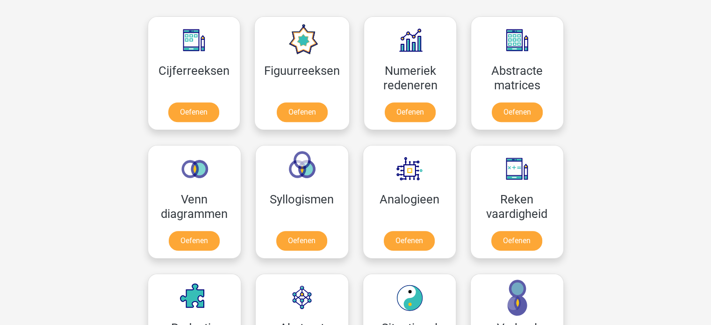
scroll to position [406, 0]
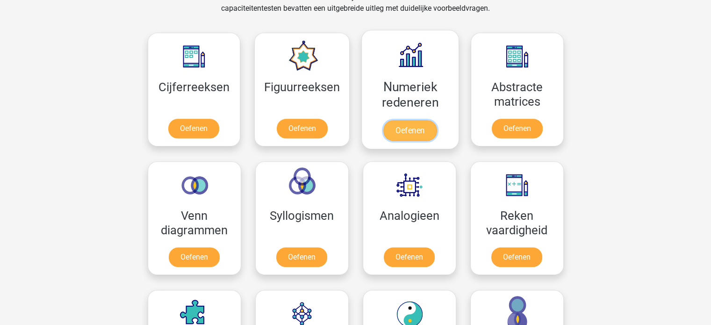
click at [410, 124] on link "Oefenen" at bounding box center [410, 130] width 53 height 21
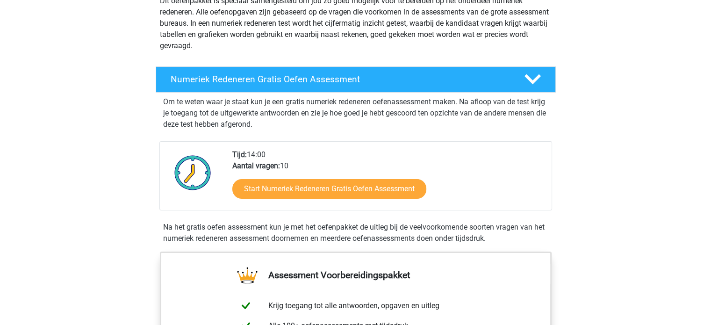
scroll to position [124, 0]
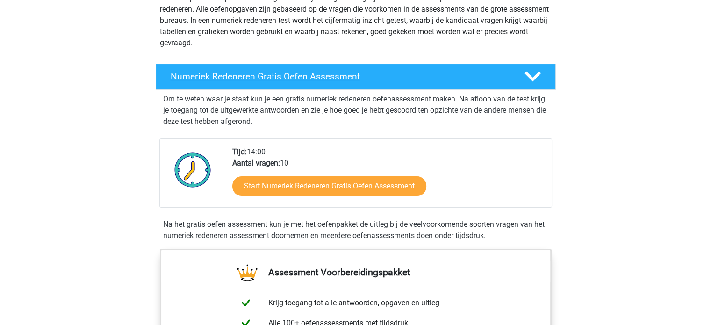
click at [470, 76] on h4 "Numeriek Redeneren Gratis Oefen Assessment" at bounding box center [340, 76] width 339 height 11
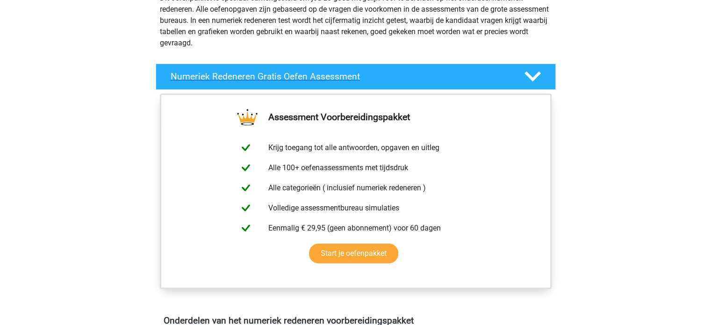
click at [470, 76] on h4 "Numeriek Redeneren Gratis Oefen Assessment" at bounding box center [340, 76] width 339 height 11
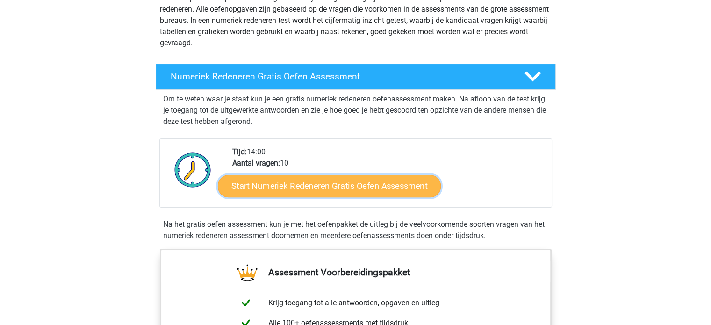
click at [333, 188] on link "Start Numeriek Redeneren Gratis Oefen Assessment" at bounding box center [329, 185] width 223 height 22
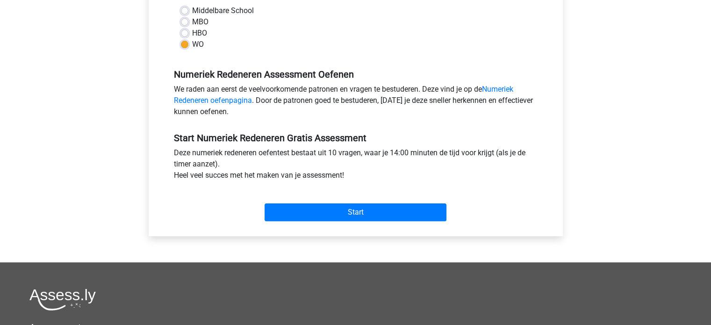
scroll to position [245, 0]
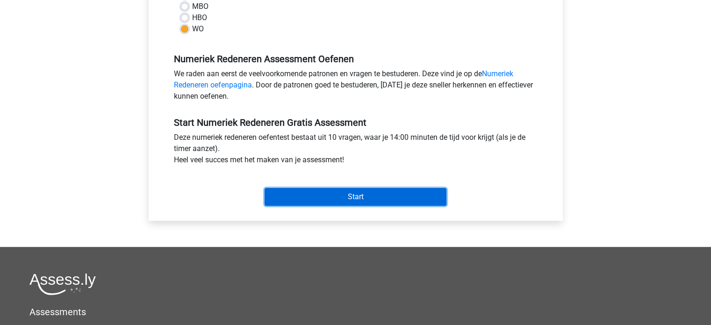
click at [361, 191] on input "Start" at bounding box center [356, 197] width 182 height 18
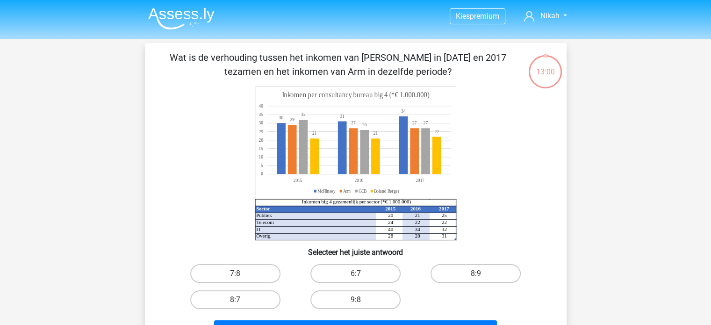
click at [237, 300] on input "8:7" at bounding box center [238, 303] width 6 height 6
radio input "true"
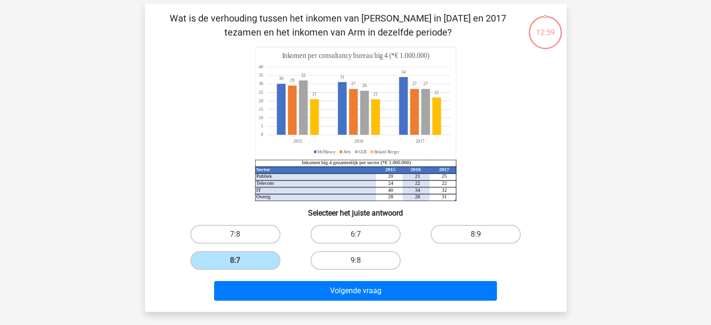
scroll to position [42, 0]
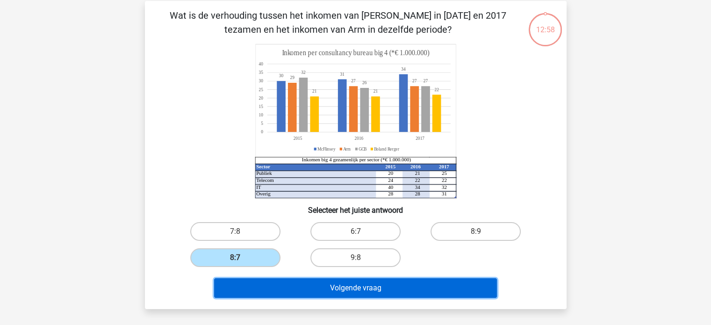
click at [286, 287] on button "Volgende vraag" at bounding box center [355, 288] width 283 height 20
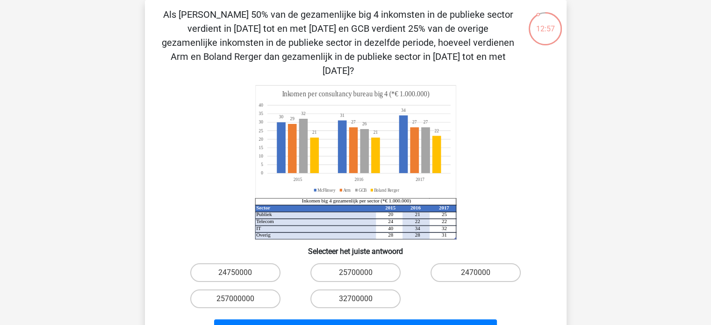
scroll to position [24, 0]
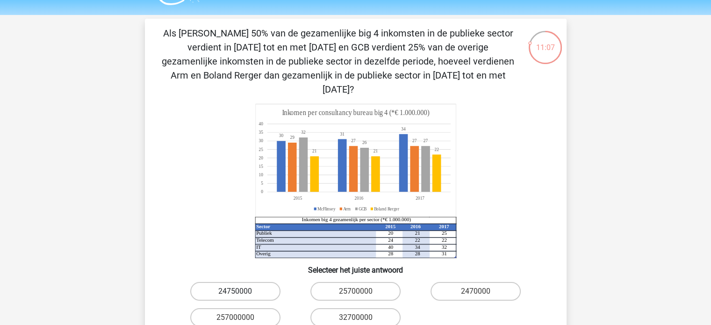
click at [240, 282] on label "24750000" at bounding box center [235, 291] width 90 height 19
click at [240, 291] on input "24750000" at bounding box center [238, 294] width 6 height 6
radio input "true"
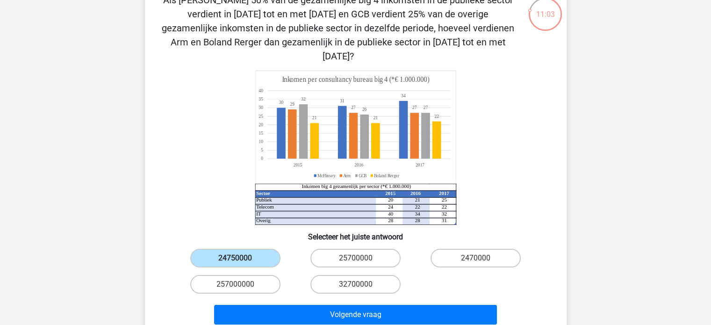
scroll to position [65, 0]
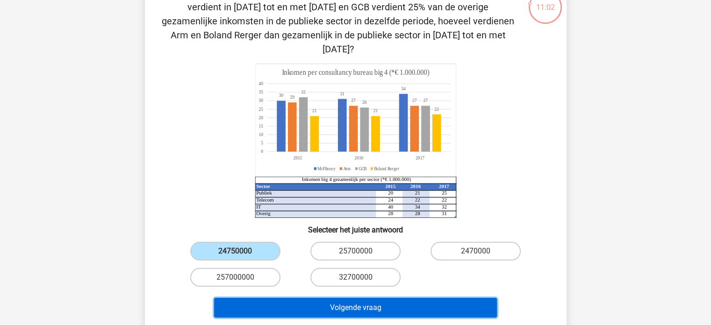
click at [309, 299] on button "Volgende vraag" at bounding box center [355, 308] width 283 height 20
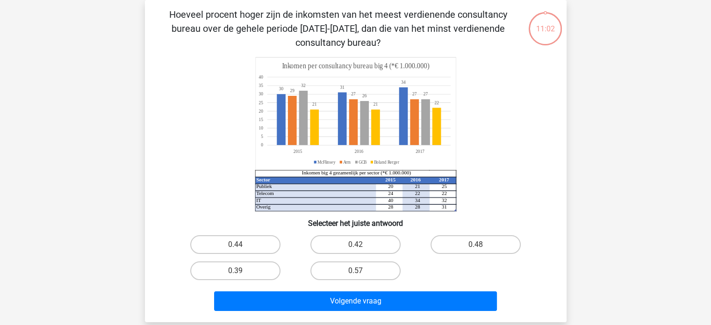
scroll to position [43, 0]
click at [477, 244] on label "0.48" at bounding box center [476, 244] width 90 height 19
click at [477, 245] on input "0.48" at bounding box center [479, 248] width 6 height 6
radio input "true"
click at [420, 289] on div "Volgende vraag" at bounding box center [356, 299] width 392 height 31
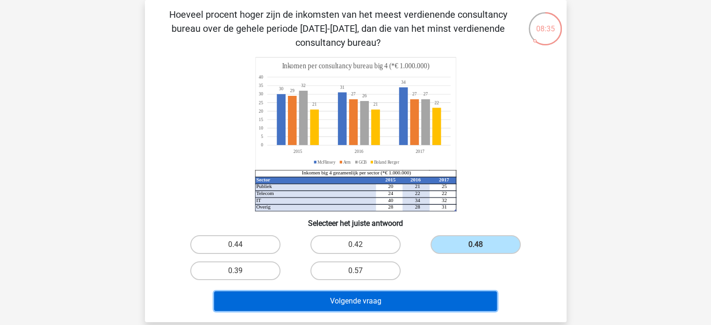
click at [419, 294] on button "Volgende vraag" at bounding box center [355, 301] width 283 height 20
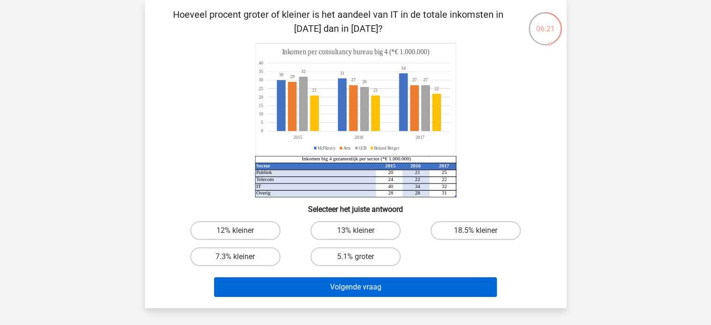
drag, startPoint x: 342, startPoint y: 233, endPoint x: 339, endPoint y: 286, distance: 52.5
click at [339, 286] on div "Hoeveel procent groter of kleiner is het aandeel van IT in de totale inkomsten …" at bounding box center [356, 153] width 414 height 293
drag, startPoint x: 389, startPoint y: 297, endPoint x: 377, endPoint y: 289, distance: 14.4
click at [377, 289] on div "Volgende vraag" at bounding box center [355, 288] width 361 height 23
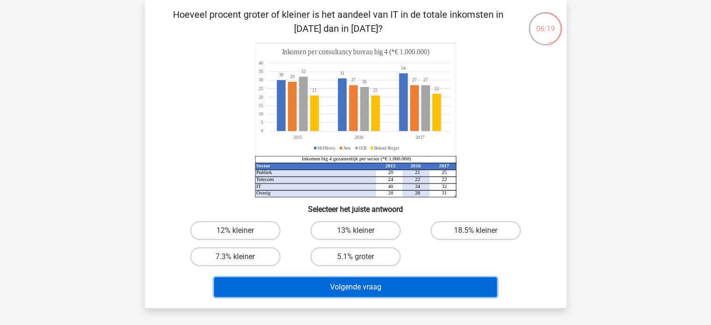
click at [377, 289] on button "Volgende vraag" at bounding box center [355, 287] width 283 height 20
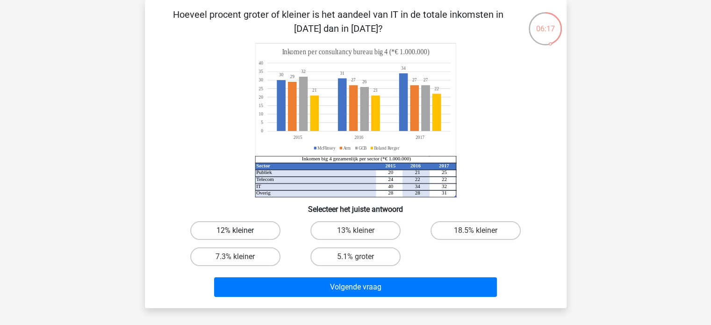
click at [264, 226] on label "12% kleiner" at bounding box center [235, 230] width 90 height 19
click at [241, 231] on input "12% kleiner" at bounding box center [238, 234] width 6 height 6
radio input "true"
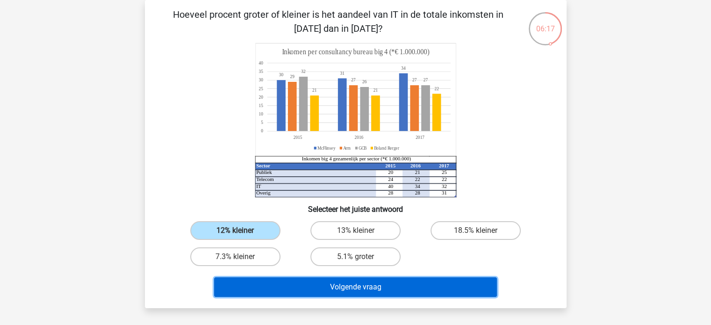
click at [283, 281] on button "Volgende vraag" at bounding box center [355, 287] width 283 height 20
click at [297, 289] on button "Volgende vraag" at bounding box center [355, 287] width 283 height 20
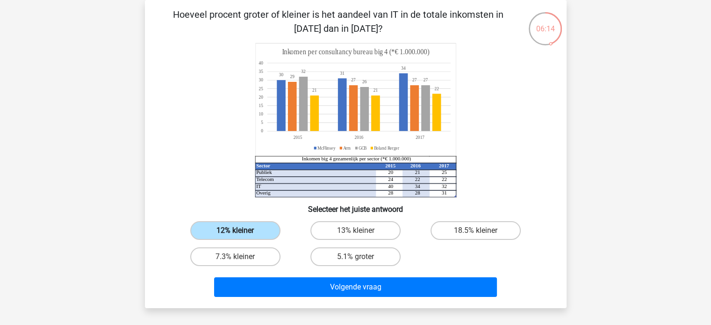
click at [250, 228] on label "12% kleiner" at bounding box center [235, 230] width 90 height 19
click at [241, 231] on input "12% kleiner" at bounding box center [238, 234] width 6 height 6
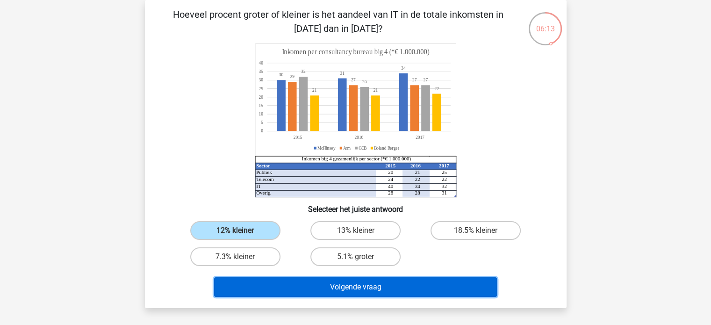
click at [322, 281] on button "Volgende vraag" at bounding box center [355, 287] width 283 height 20
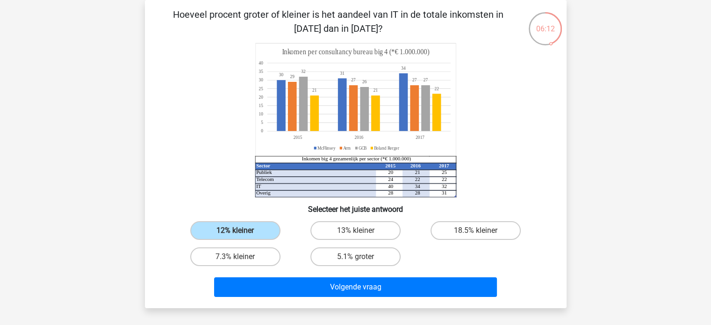
click at [363, 241] on div "13% kleiner" at bounding box center [356, 230] width 120 height 26
click at [353, 231] on label "13% kleiner" at bounding box center [356, 230] width 90 height 19
click at [355, 231] on input "13% kleiner" at bounding box center [358, 234] width 6 height 6
radio input "true"
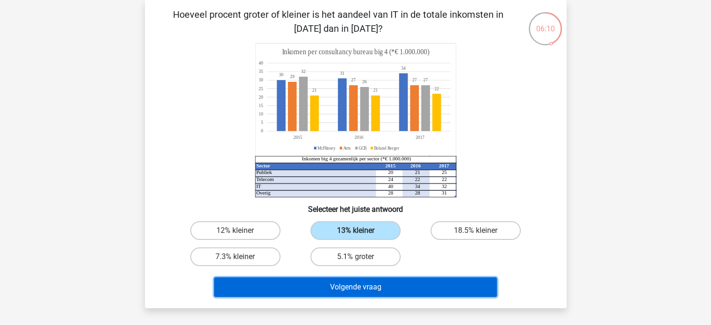
click at [345, 283] on button "Volgende vraag" at bounding box center [355, 287] width 283 height 20
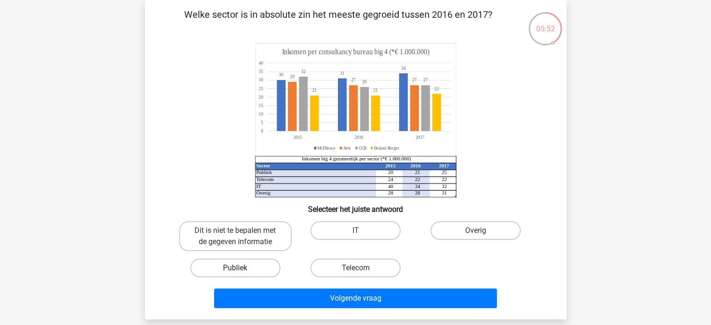
click at [249, 271] on label "Publiek" at bounding box center [235, 268] width 90 height 19
click at [241, 271] on input "Publiek" at bounding box center [238, 271] width 6 height 6
radio input "true"
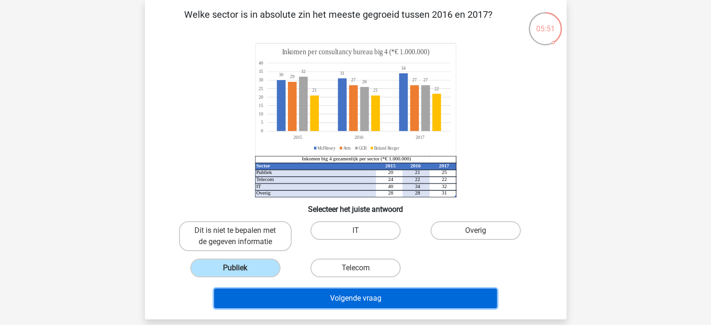
click at [283, 291] on button "Volgende vraag" at bounding box center [355, 299] width 283 height 20
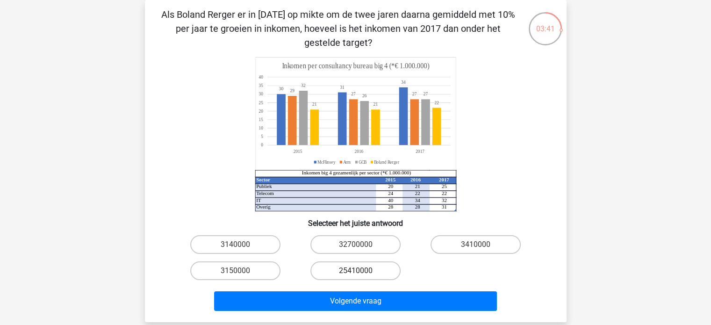
click at [328, 269] on label "25410000" at bounding box center [356, 270] width 90 height 19
click at [355, 271] on input "25410000" at bounding box center [358, 274] width 6 height 6
radio input "true"
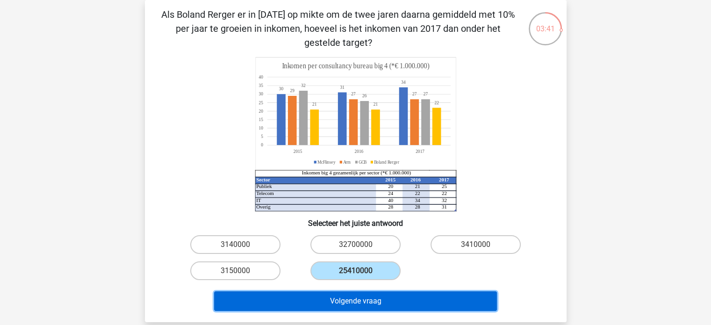
click at [330, 302] on button "Volgende vraag" at bounding box center [355, 301] width 283 height 20
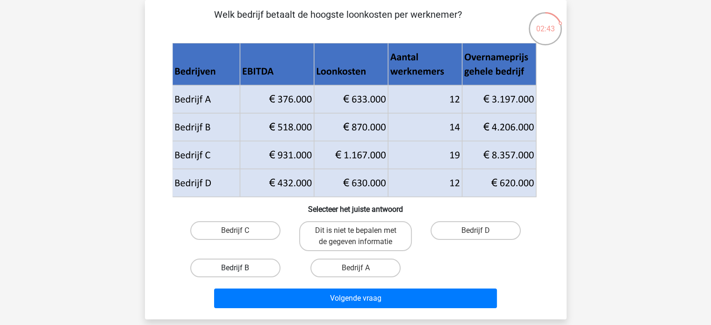
click at [266, 267] on label "Bedrijf B" at bounding box center [235, 268] width 90 height 19
click at [241, 268] on input "Bedrijf B" at bounding box center [238, 271] width 6 height 6
radio input "true"
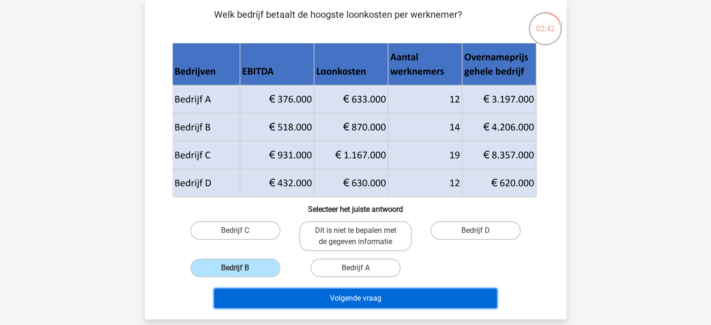
click at [309, 303] on button "Volgende vraag" at bounding box center [355, 299] width 283 height 20
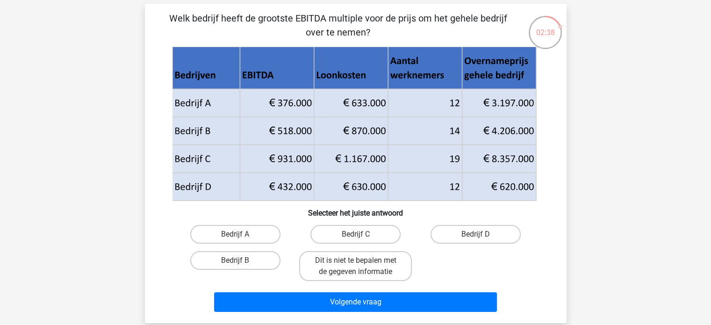
scroll to position [43, 0]
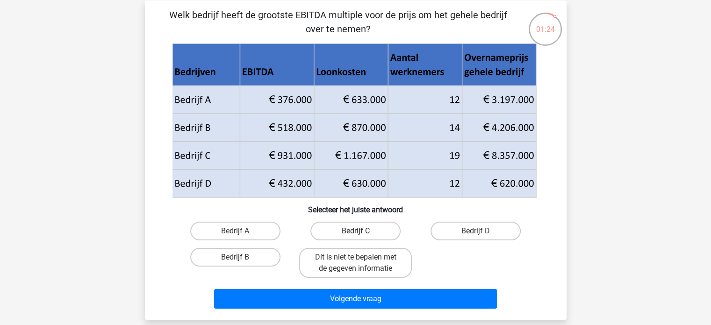
click at [387, 232] on label "Bedrijf C" at bounding box center [356, 231] width 90 height 19
click at [362, 232] on input "Bedrijf C" at bounding box center [358, 234] width 6 height 6
radio input "true"
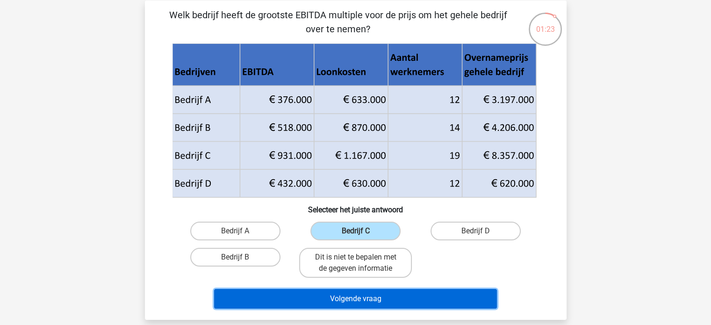
click at [381, 297] on button "Volgende vraag" at bounding box center [355, 299] width 283 height 20
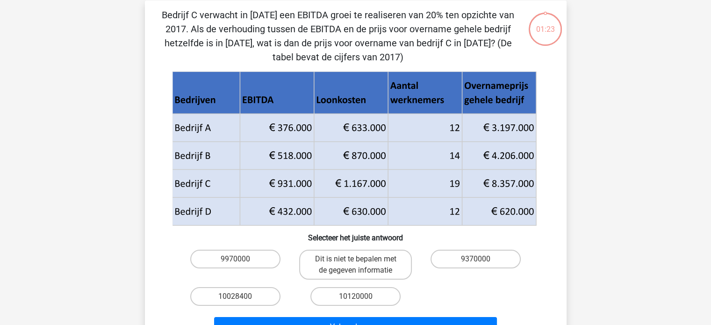
scroll to position [43, 0]
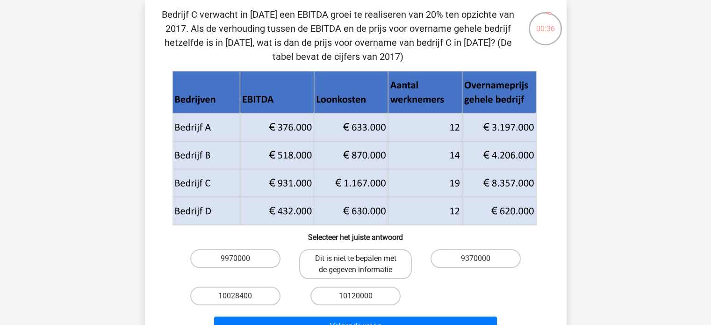
click at [338, 269] on label "Dit is niet te bepalen met de gegeven informatie" at bounding box center [355, 264] width 113 height 30
click at [355, 265] on input "Dit is niet te bepalen met de gegeven informatie" at bounding box center [358, 262] width 6 height 6
radio input "true"
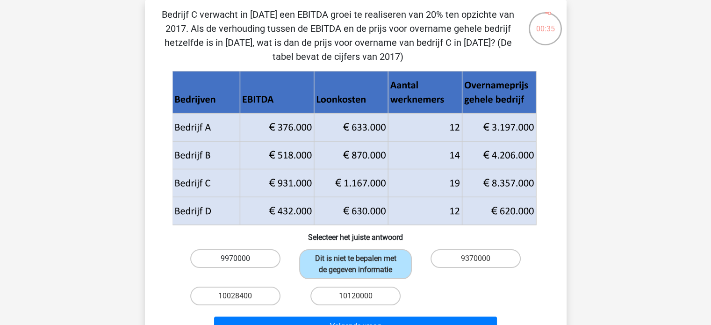
click at [262, 258] on label "9970000" at bounding box center [235, 258] width 90 height 19
click at [241, 259] on input "9970000" at bounding box center [238, 262] width 6 height 6
radio input "true"
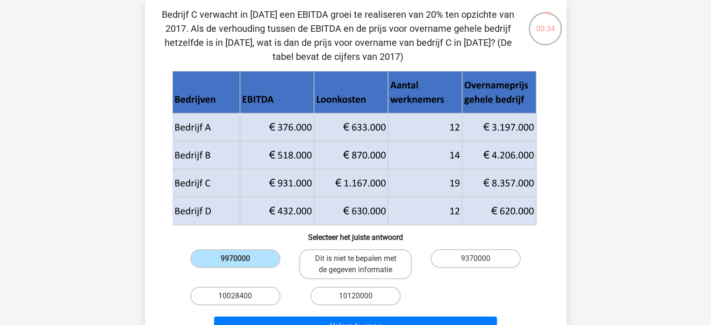
click at [288, 314] on div "Volgende vraag" at bounding box center [356, 324] width 392 height 31
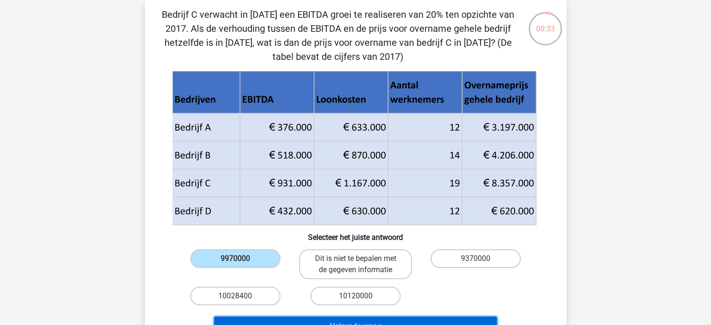
click at [290, 318] on button "Volgende vraag" at bounding box center [355, 327] width 283 height 20
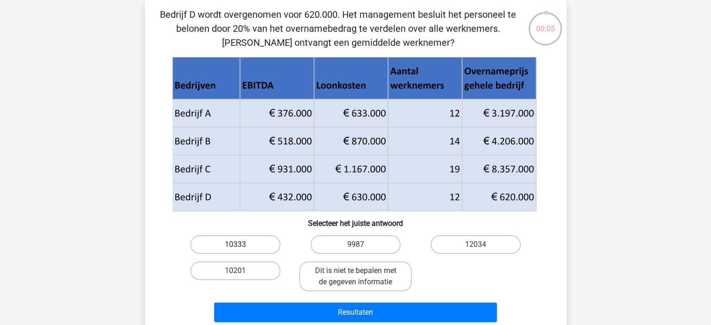
click at [224, 237] on label "10333" at bounding box center [235, 244] width 90 height 19
click at [235, 245] on input "10333" at bounding box center [238, 248] width 6 height 6
radio input "true"
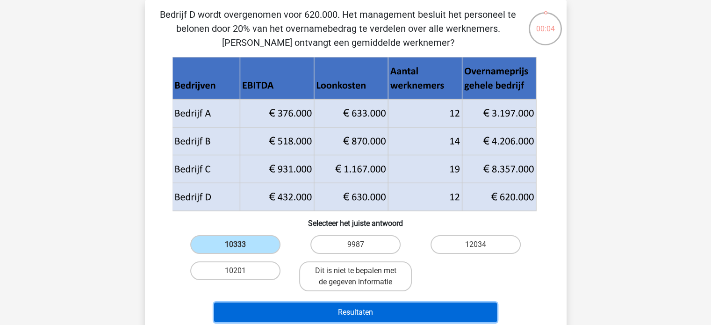
click at [290, 306] on button "Resultaten" at bounding box center [355, 313] width 283 height 20
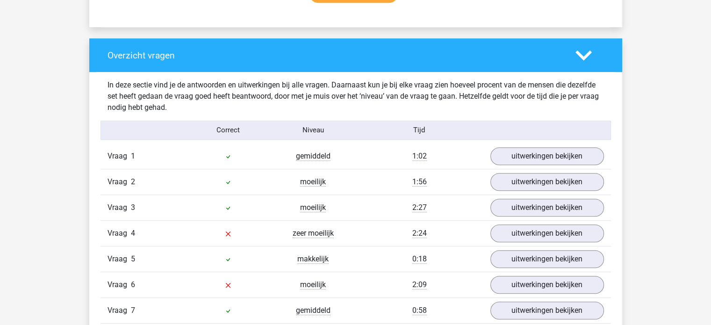
scroll to position [669, 0]
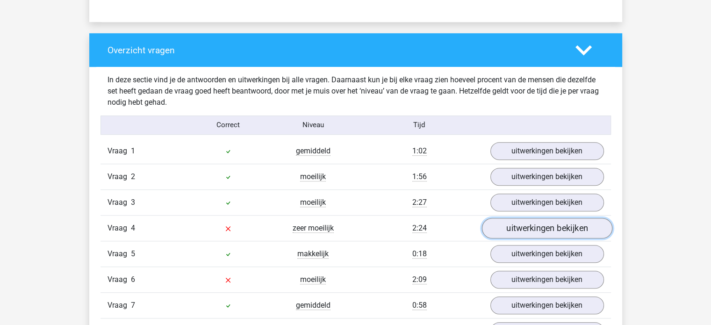
click at [518, 225] on link "uitwerkingen bekijken" at bounding box center [547, 228] width 130 height 21
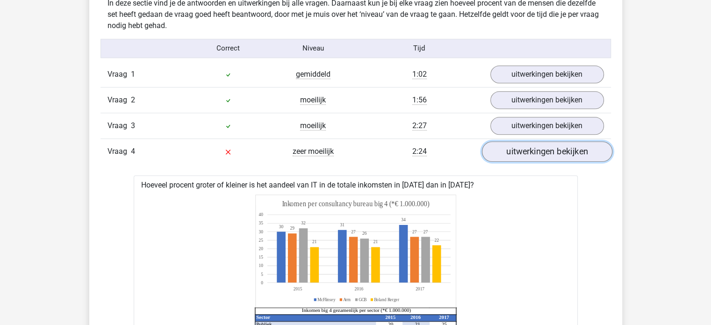
scroll to position [729, 0]
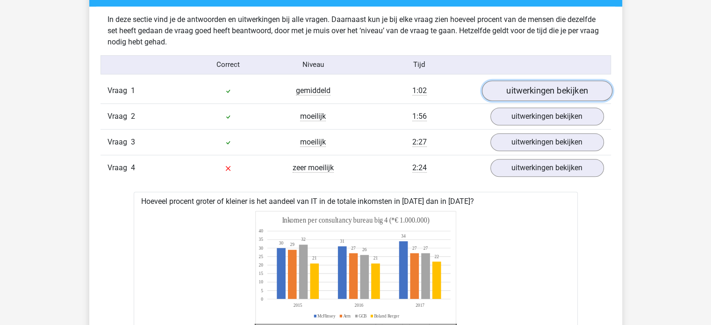
click at [538, 87] on link "uitwerkingen bekijken" at bounding box center [547, 90] width 130 height 21
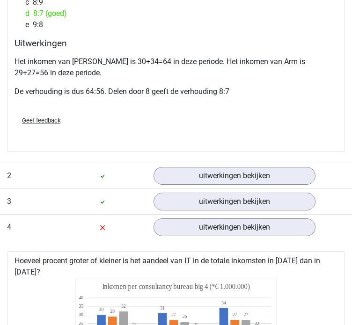
scroll to position [1111, 0]
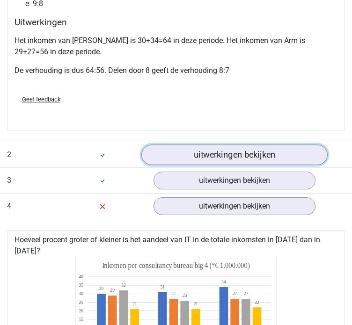
click at [273, 154] on link "uitwerkingen bekijken" at bounding box center [234, 155] width 186 height 21
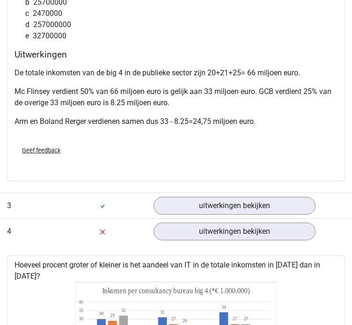
scroll to position [1560, 0]
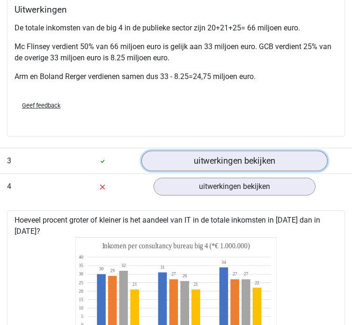
click at [218, 160] on link "uitwerkingen bekijken" at bounding box center [234, 161] width 186 height 21
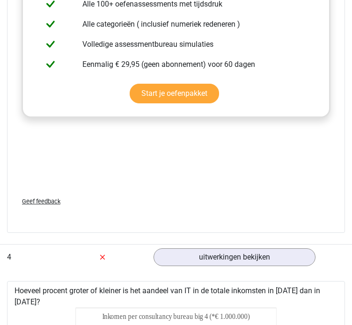
scroll to position [2111, 0]
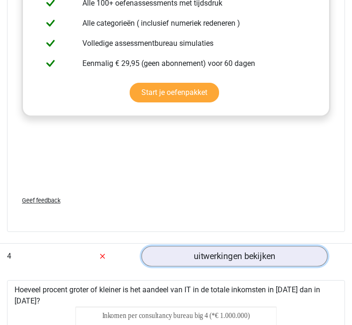
click at [232, 248] on link "uitwerkingen bekijken" at bounding box center [234, 256] width 186 height 21
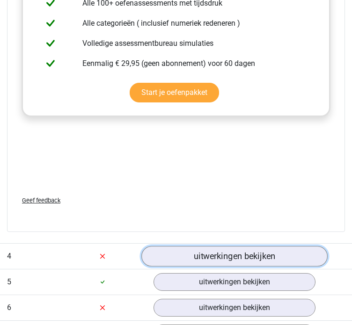
click at [232, 248] on link "uitwerkingen bekijken" at bounding box center [234, 256] width 186 height 21
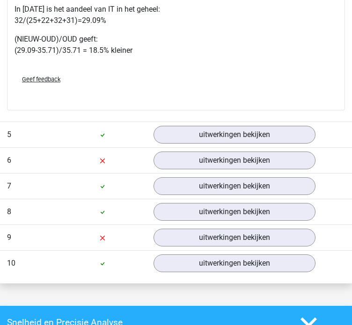
scroll to position [2718, 0]
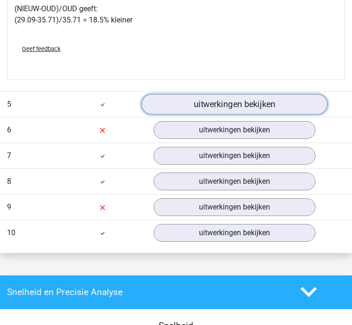
click at [179, 108] on link "uitwerkingen bekijken" at bounding box center [234, 104] width 186 height 21
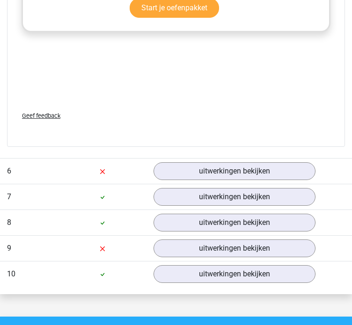
scroll to position [3303, 0]
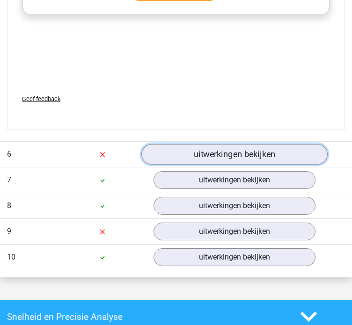
click at [183, 160] on link "uitwerkingen bekijken" at bounding box center [234, 154] width 186 height 21
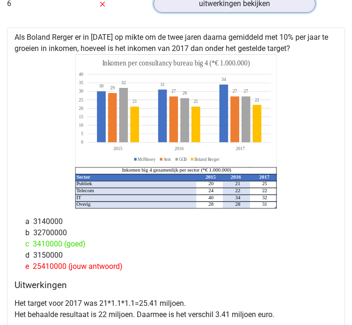
scroll to position [3466, 0]
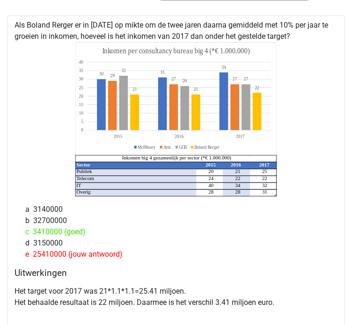
click at [73, 272] on h4 "Uitwerkingen" at bounding box center [175, 273] width 323 height 11
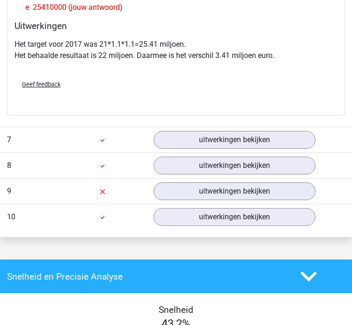
scroll to position [3717, 0]
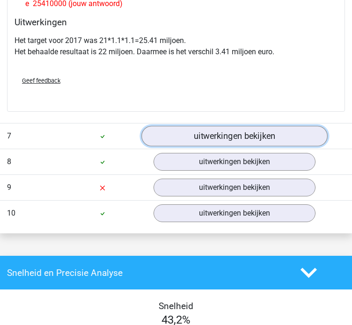
click at [178, 131] on link "uitwerkingen bekijken" at bounding box center [234, 136] width 186 height 21
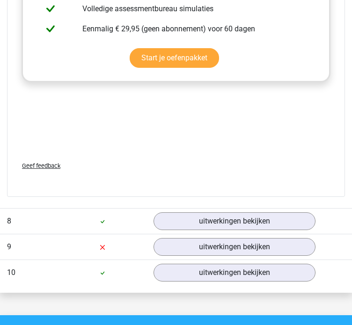
scroll to position [4250, 0]
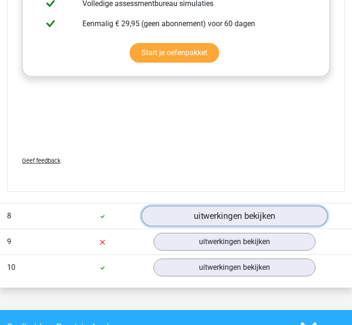
click at [166, 220] on link "uitwerkingen bekijken" at bounding box center [234, 216] width 186 height 21
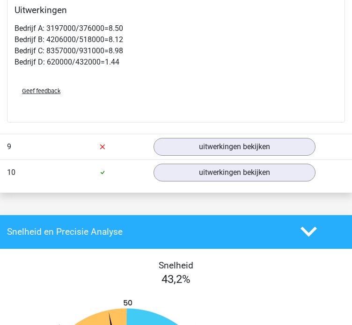
scroll to position [4705, 0]
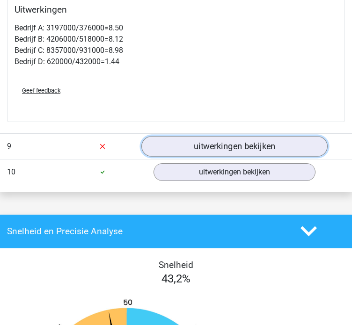
click at [260, 136] on link "uitwerkingen bekijken" at bounding box center [234, 146] width 186 height 21
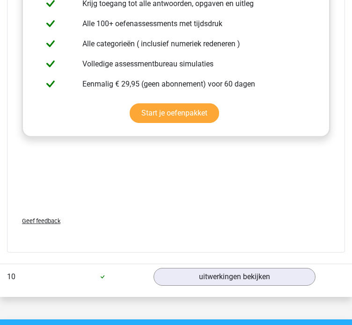
scroll to position [5304, 0]
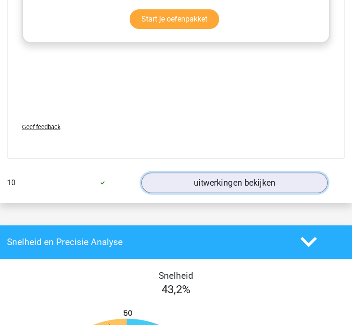
click at [225, 179] on link "uitwerkingen bekijken" at bounding box center [234, 183] width 186 height 21
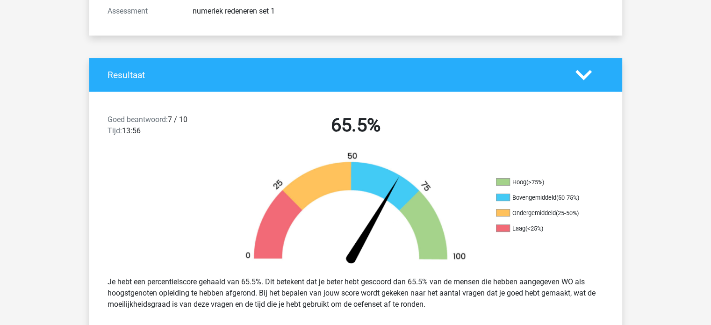
scroll to position [0, 0]
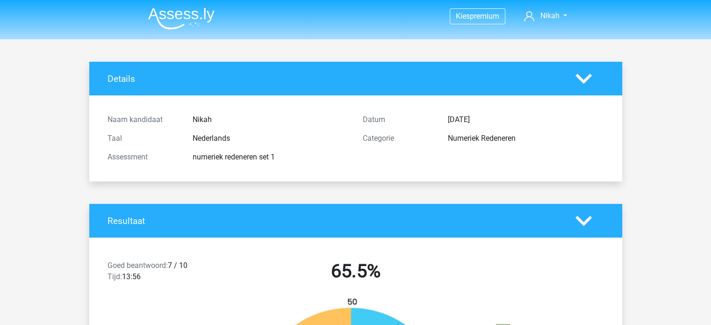
click at [182, 11] on img at bounding box center [181, 18] width 66 height 22
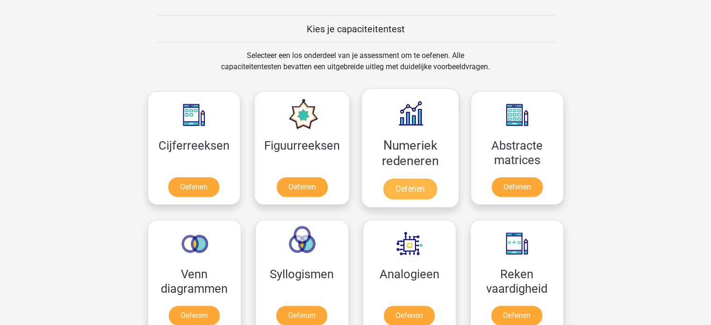
scroll to position [349, 0]
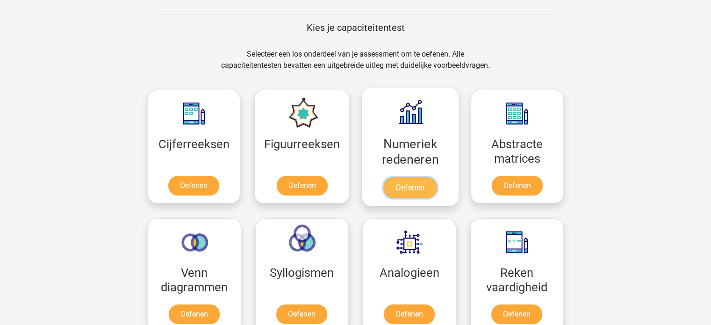
click at [415, 189] on link "Oefenen" at bounding box center [410, 187] width 53 height 21
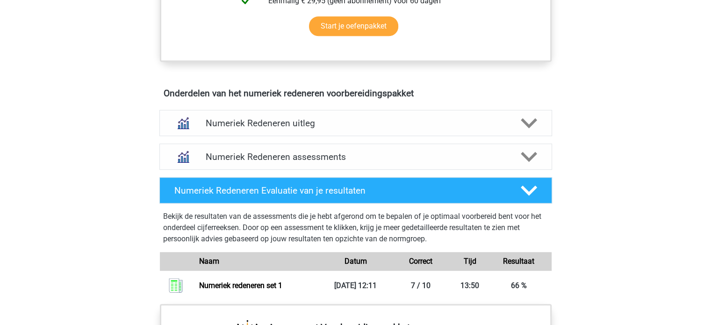
scroll to position [567, 0]
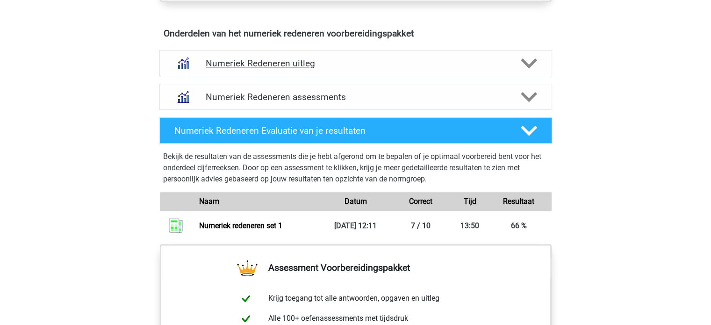
click at [514, 62] on div at bounding box center [528, 63] width 31 height 16
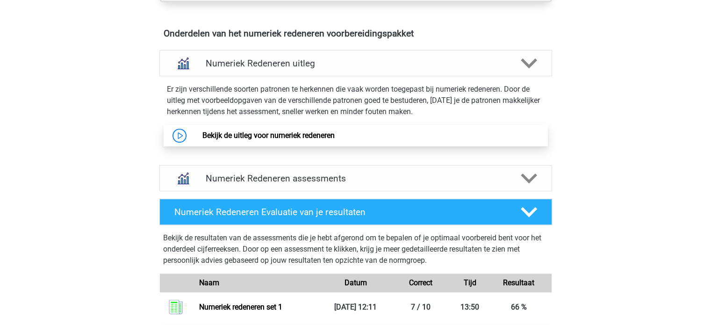
click at [279, 131] on link "Bekijk de uitleg voor numeriek redeneren" at bounding box center [269, 135] width 132 height 9
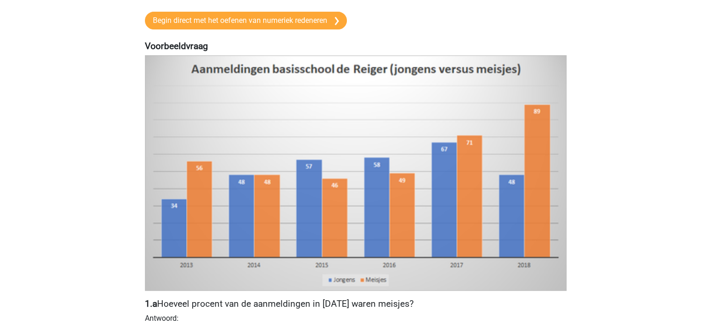
scroll to position [187, 0]
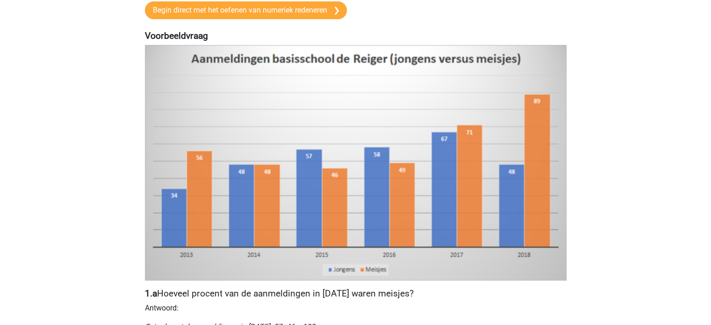
click at [323, 197] on img at bounding box center [356, 162] width 422 height 235
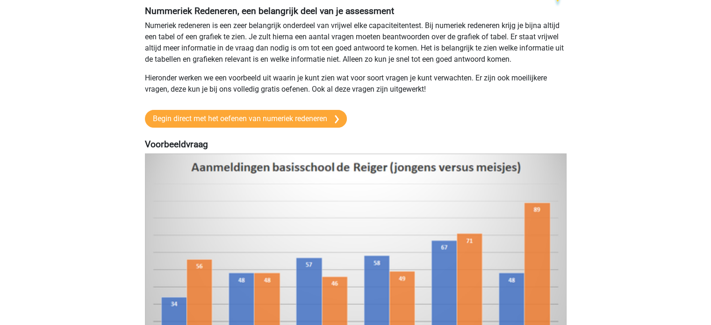
scroll to position [78, 0]
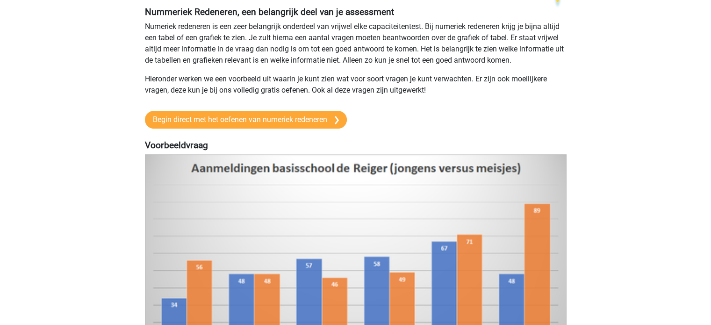
click at [492, 51] on p "Numeriek redeneren is een zeer belangrijk onderdeel van vrijwel elke capaciteit…" at bounding box center [356, 43] width 422 height 45
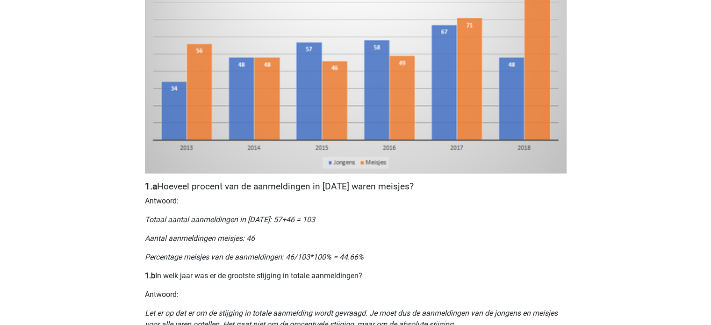
scroll to position [288, 0]
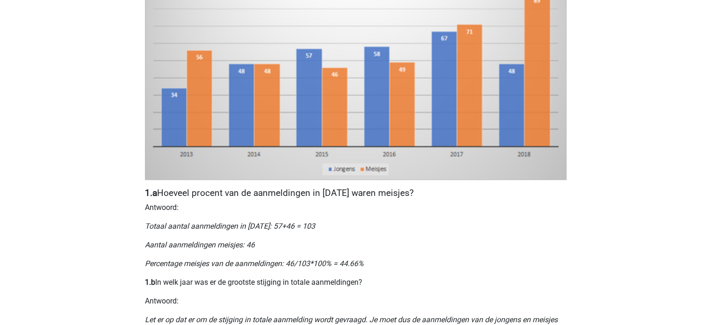
click at [312, 236] on div "Nummeriek Redeneren, een belangrijk deel van je assessment Numeriek redeneren i…" at bounding box center [356, 253] width 444 height 951
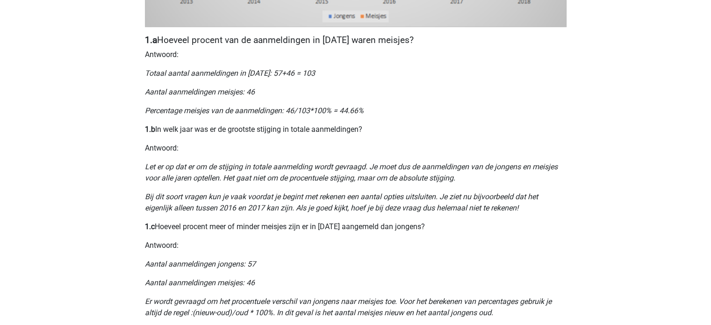
scroll to position [442, 0]
click at [318, 233] on div "Nummeriek Redeneren, een belangrijk deel van je assessment Numeriek redeneren i…" at bounding box center [356, 99] width 444 height 951
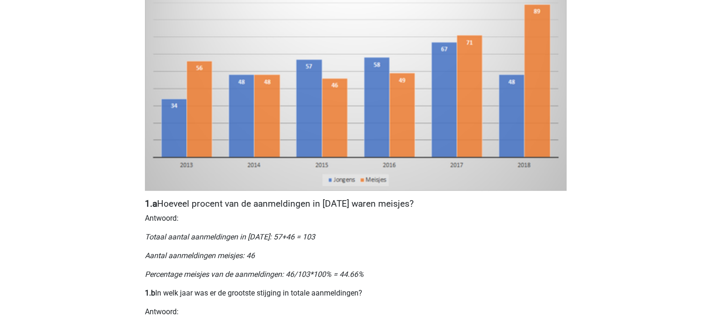
scroll to position [0, 0]
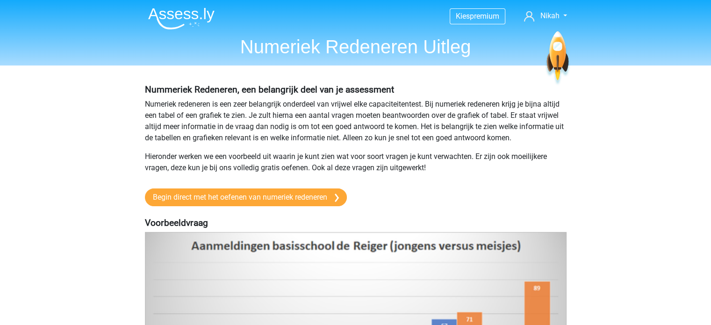
click at [195, 11] on img at bounding box center [181, 18] width 66 height 22
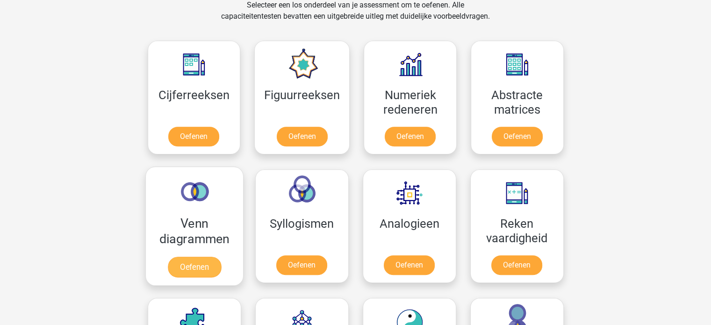
scroll to position [409, 0]
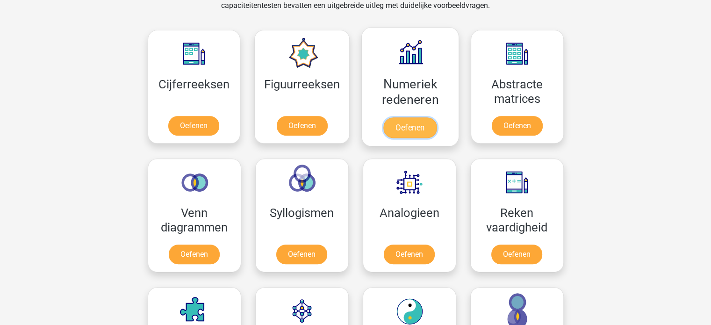
click at [410, 119] on link "Oefenen" at bounding box center [410, 127] width 53 height 21
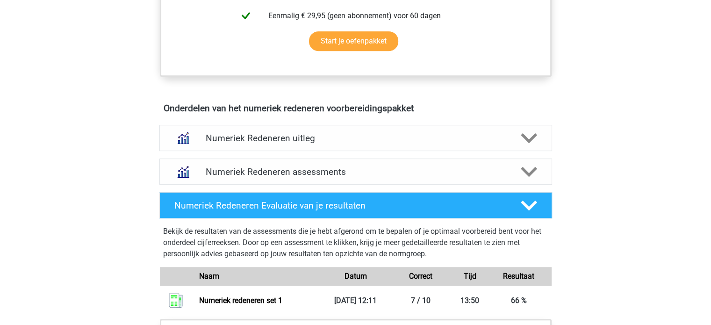
scroll to position [509, 0]
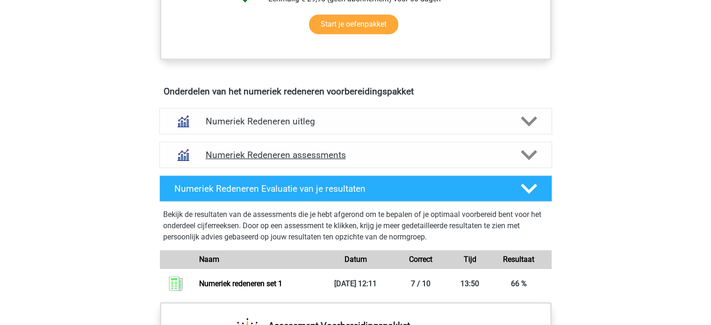
click at [412, 153] on h4 "Numeriek Redeneren assessments" at bounding box center [356, 155] width 300 height 11
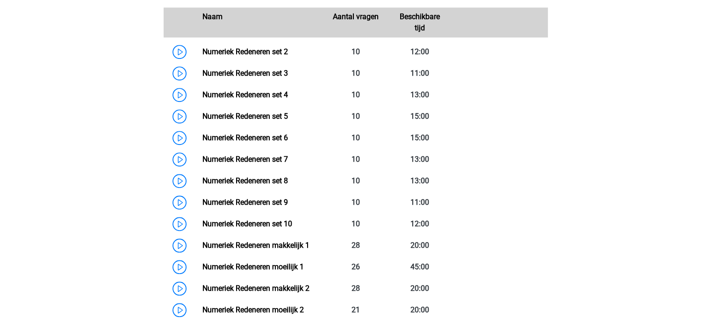
scroll to position [718, 0]
